Goal: Transaction & Acquisition: Purchase product/service

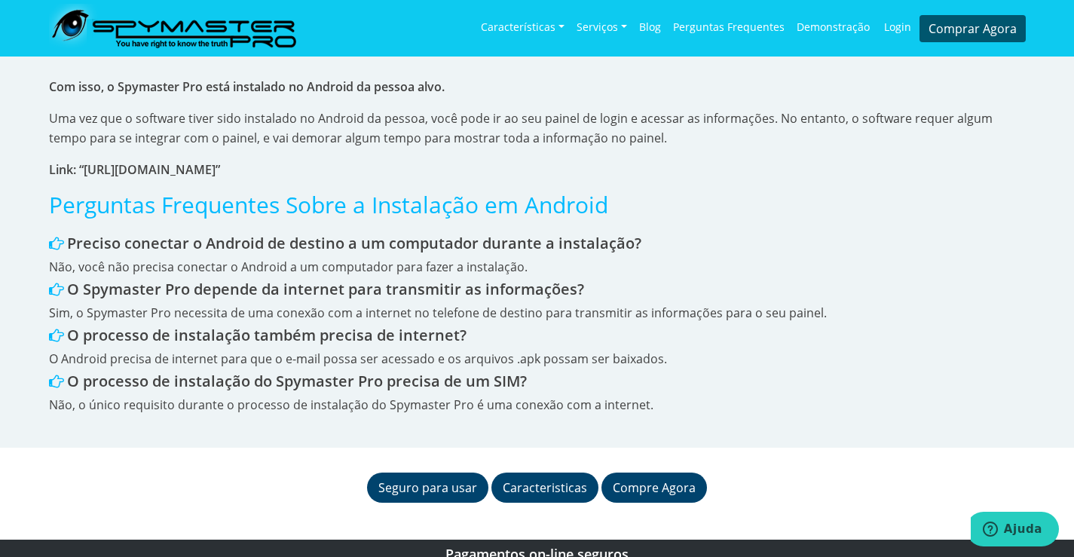
scroll to position [2429, 0]
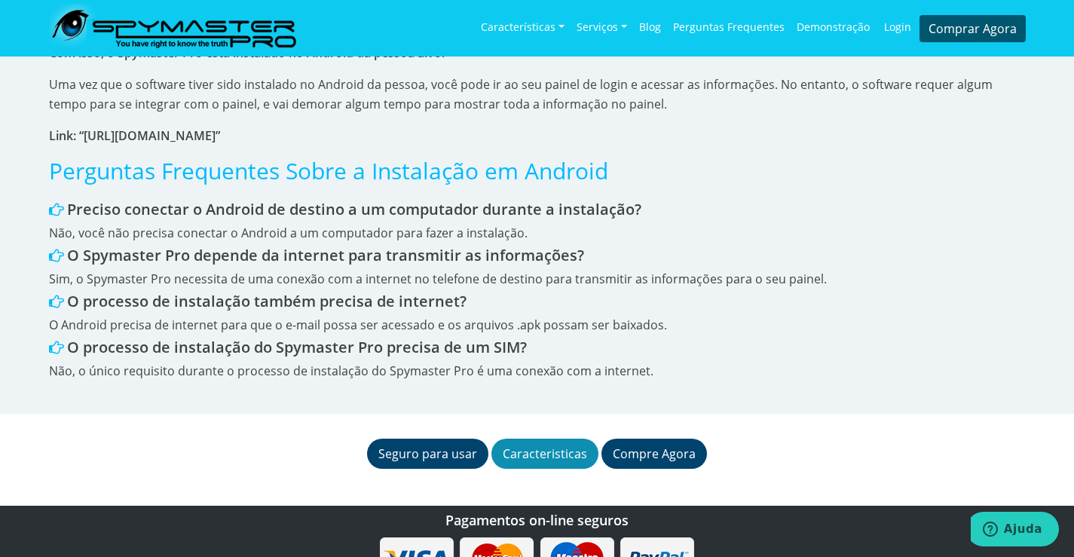
click at [551, 439] on link "Caracteristicas" at bounding box center [544, 454] width 107 height 30
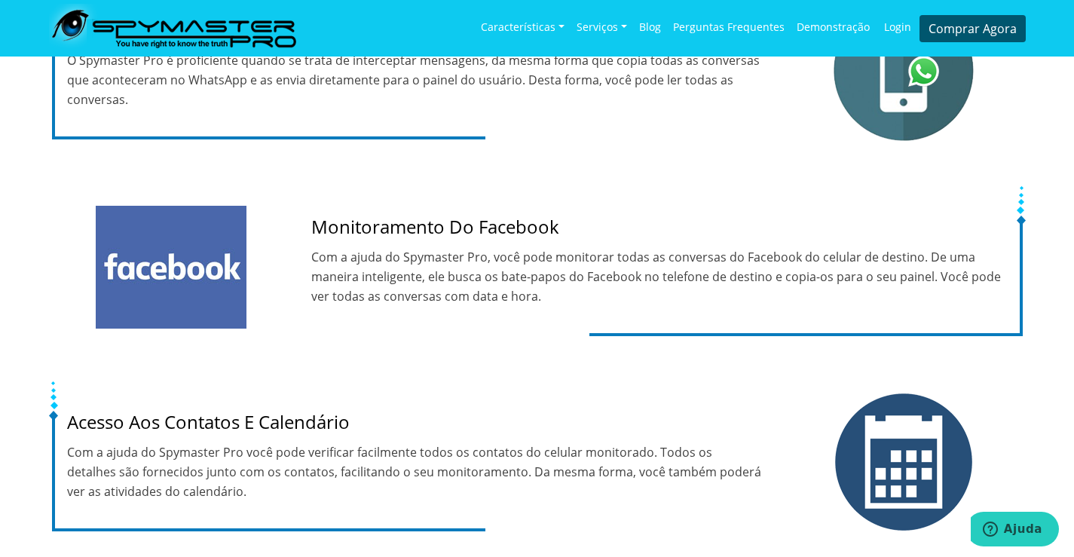
scroll to position [1960, 0]
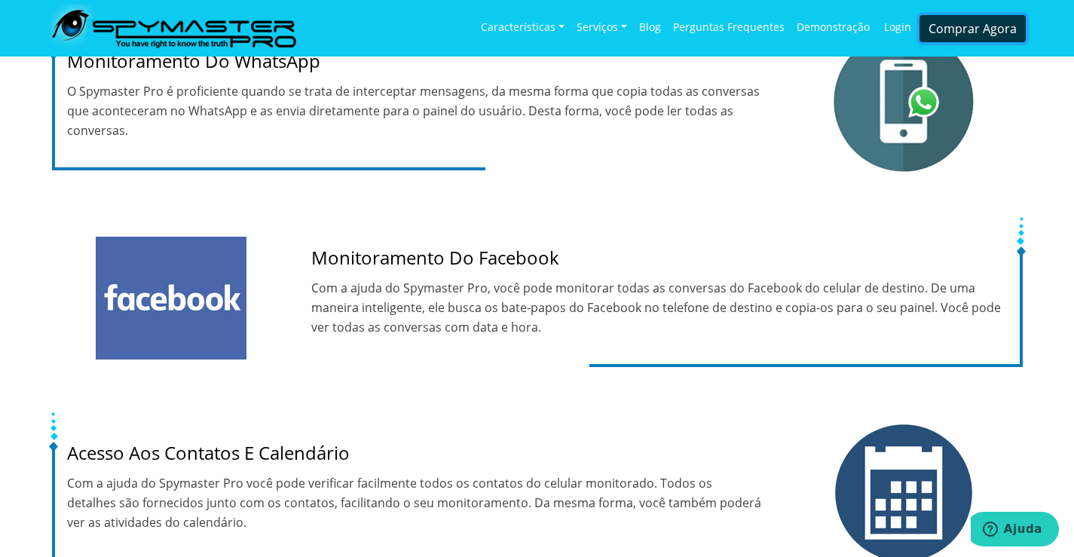
click at [955, 23] on link "Comprar Agora" at bounding box center [973, 28] width 106 height 27
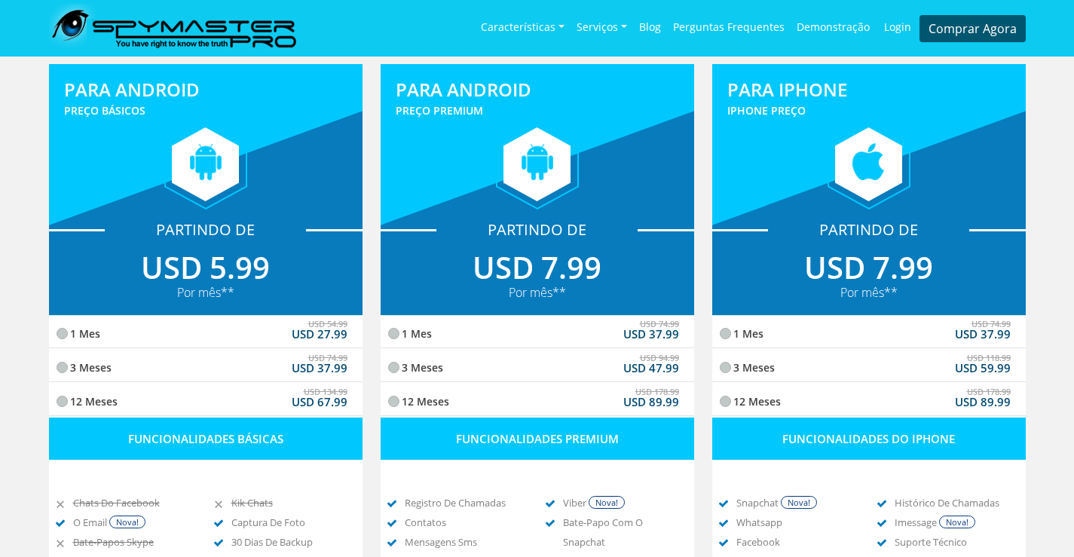
scroll to position [176, 0]
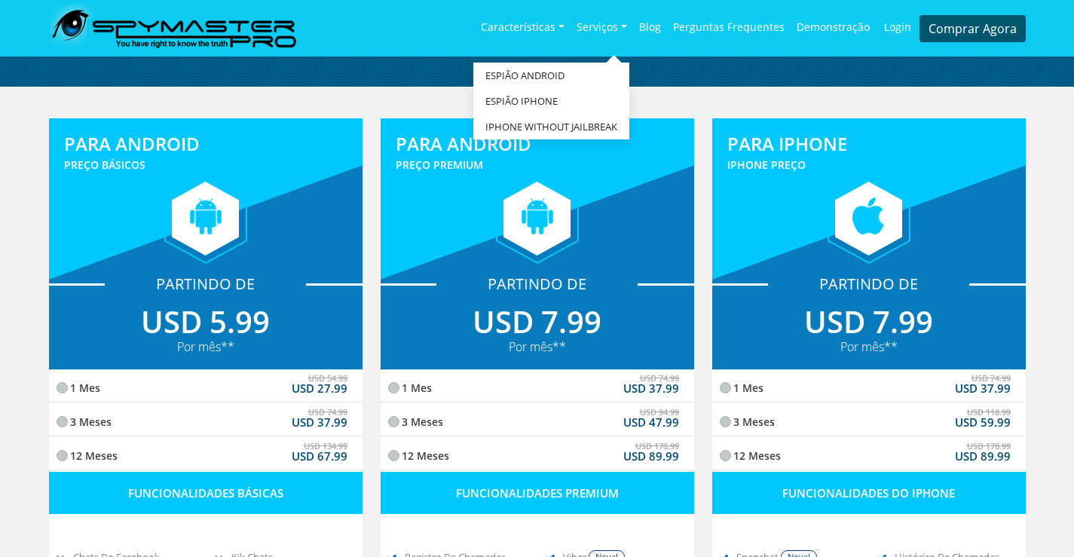
click at [585, 24] on link "Serviços" at bounding box center [602, 28] width 63 height 47
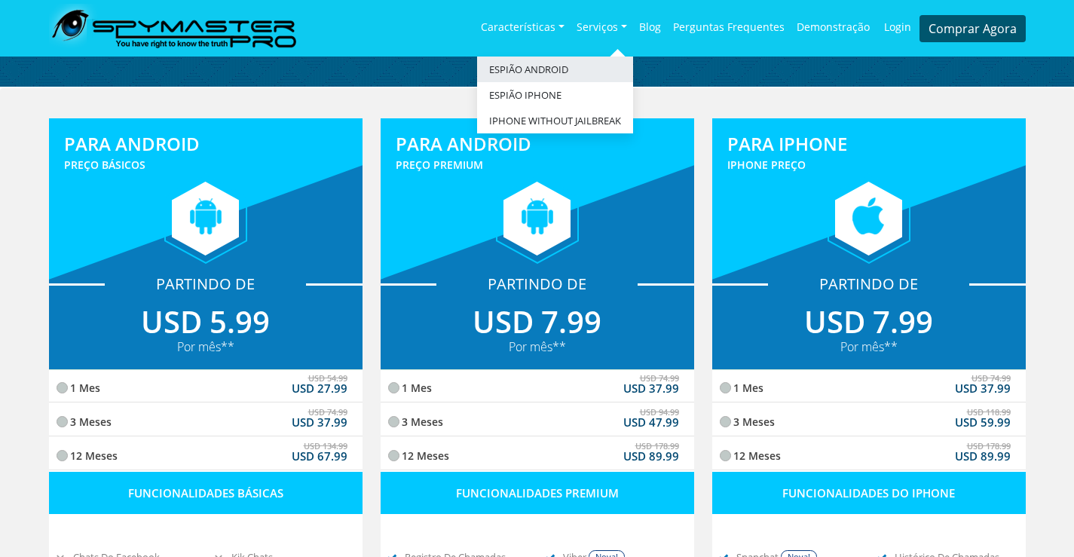
click at [565, 62] on link "Espião Android" at bounding box center [555, 70] width 156 height 26
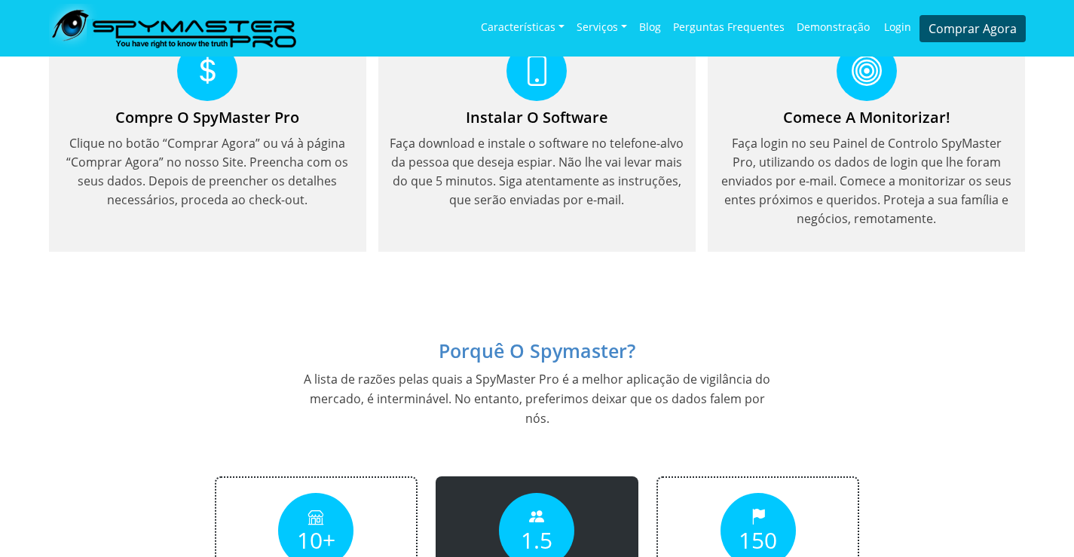
scroll to position [1583, 0]
